Goal: Information Seeking & Learning: Learn about a topic

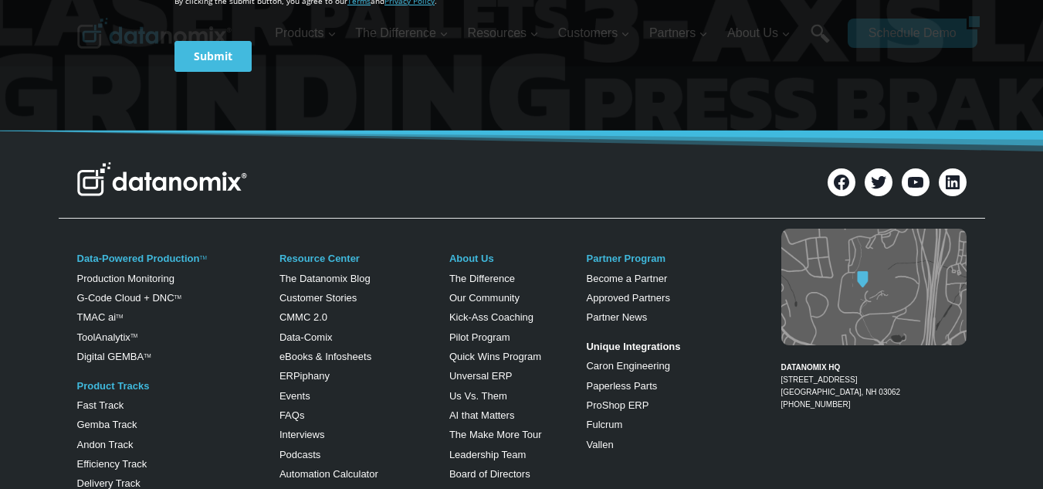
scroll to position [807, 0]
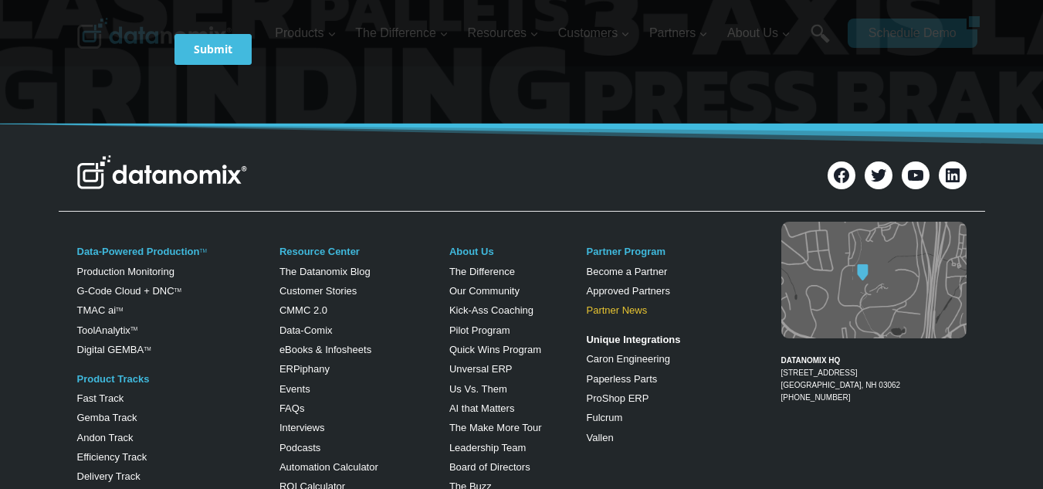
drag, startPoint x: 614, startPoint y: 310, endPoint x: 608, endPoint y: 300, distance: 11.4
click at [614, 310] on link "Partner News" at bounding box center [616, 310] width 61 height 12
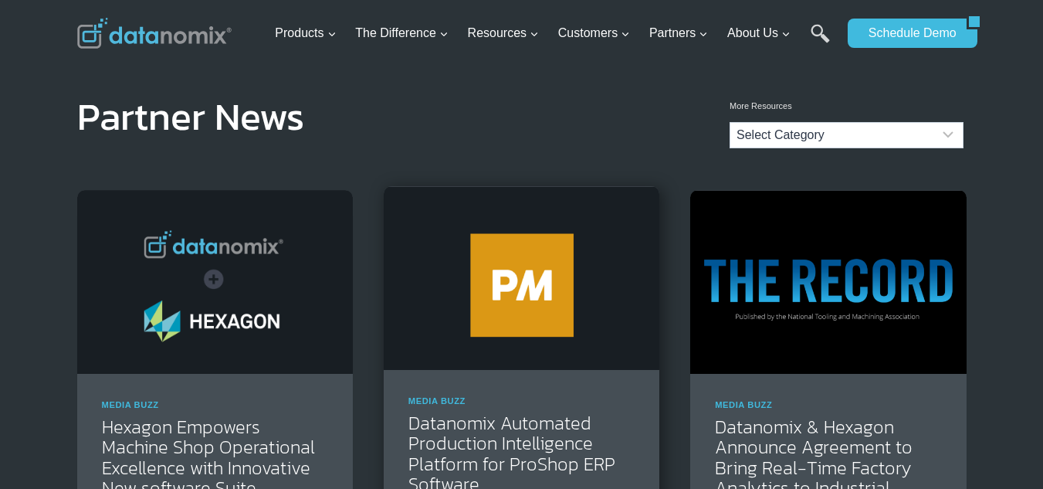
click at [558, 279] on img at bounding box center [522, 278] width 276 height 184
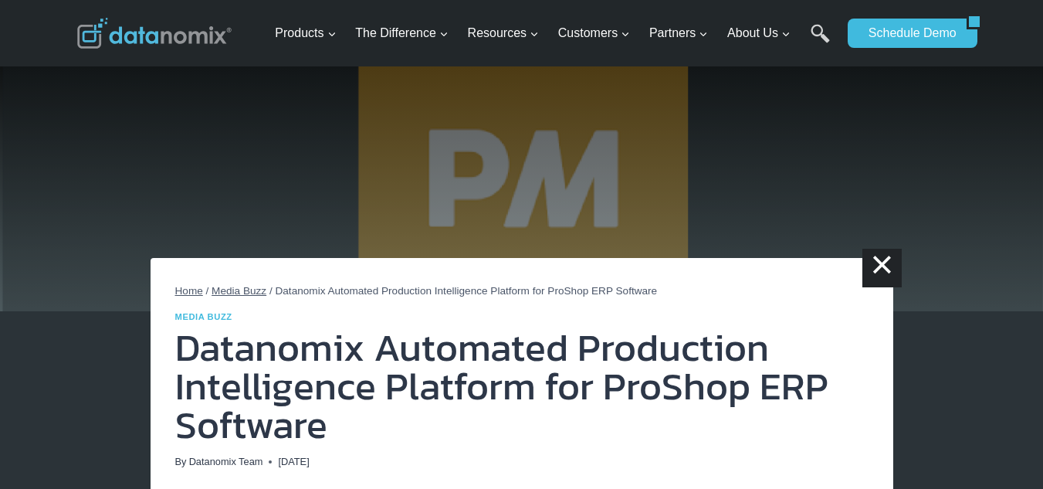
click at [185, 289] on span "Home" at bounding box center [189, 291] width 28 height 12
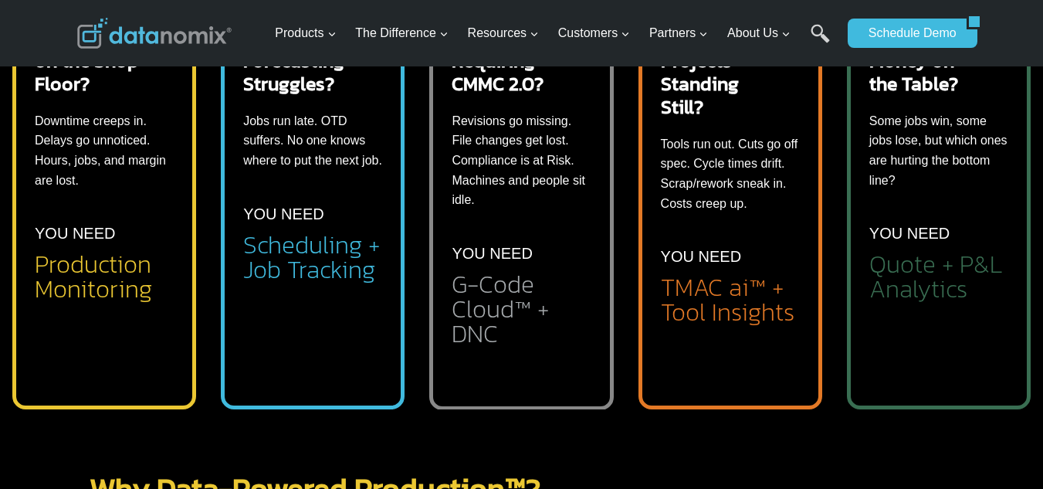
scroll to position [463, 0]
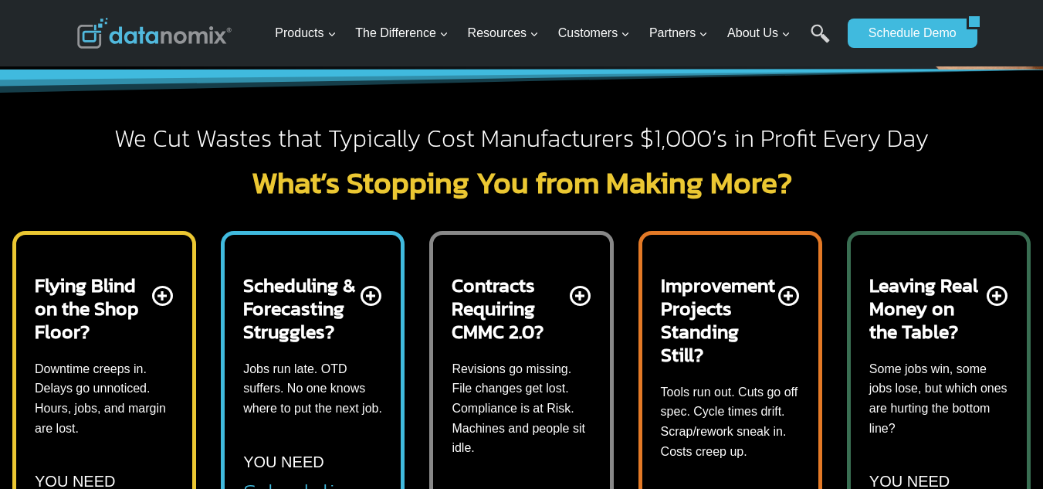
click at [976, 387] on p "Some jobs win, some jobs lose, but which ones are hurting the bottom line?" at bounding box center [938, 398] width 139 height 79
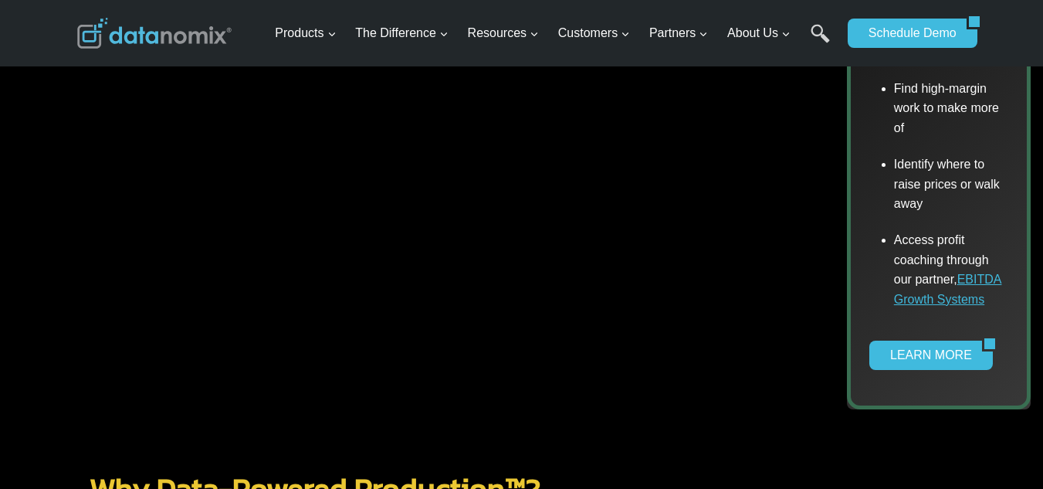
scroll to position [1081, 0]
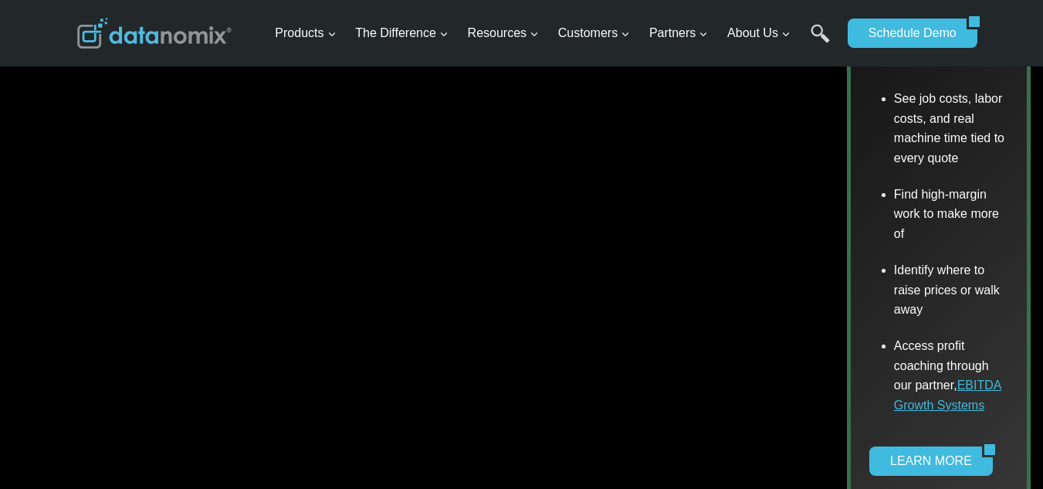
click at [970, 176] on li "Find high-margin work to make more of" at bounding box center [951, 214] width 114 height 76
